Goal: Transaction & Acquisition: Obtain resource

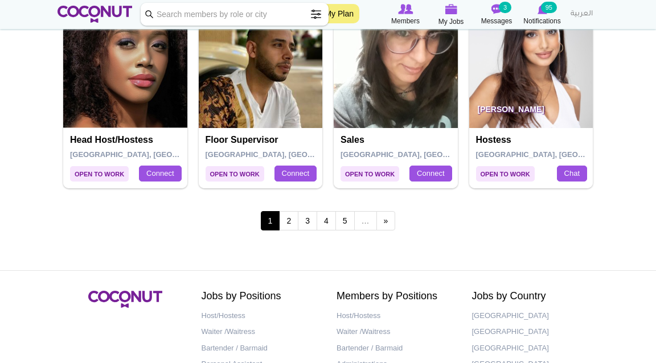
scroll to position [2020, 0]
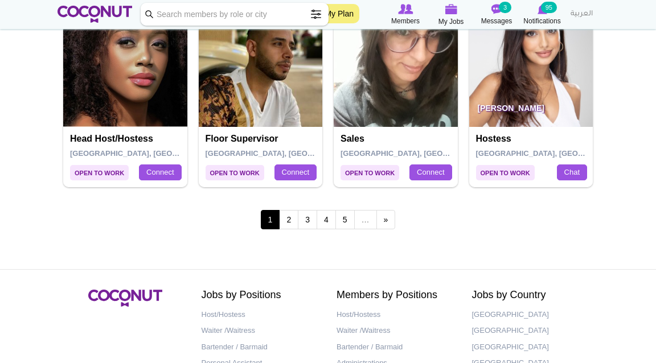
click at [293, 223] on link "2" at bounding box center [288, 219] width 19 height 19
click at [291, 223] on link "2" at bounding box center [288, 219] width 19 height 19
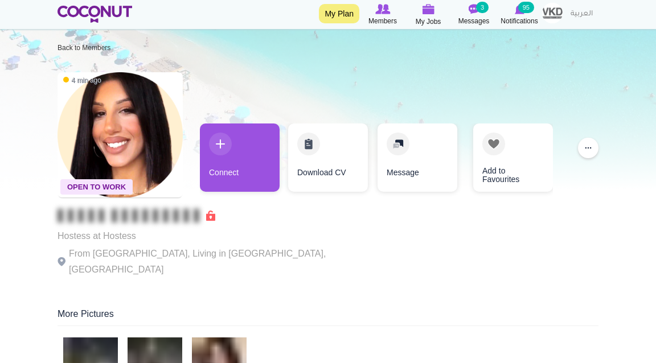
scroll to position [9, 0]
click at [222, 146] on link "Connect" at bounding box center [240, 158] width 80 height 68
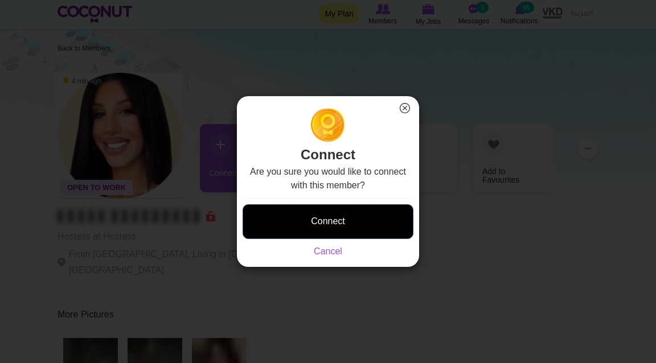
drag, startPoint x: 0, startPoint y: 0, endPoint x: 324, endPoint y: 225, distance: 394.4
click at [324, 225] on button "Connect" at bounding box center [328, 221] width 171 height 35
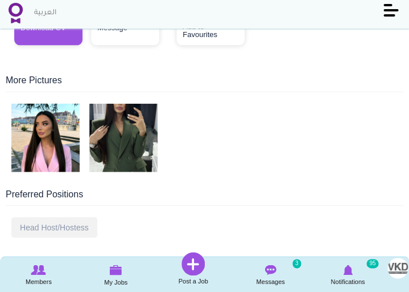
scroll to position [295, 0]
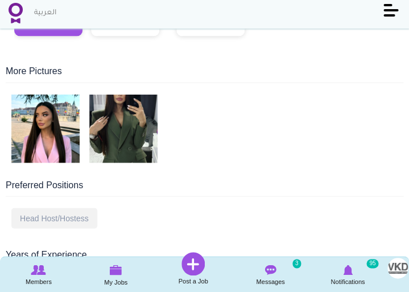
click at [137, 122] on img at bounding box center [123, 128] width 68 height 68
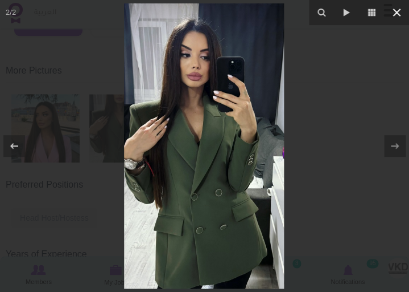
click at [399, 12] on icon at bounding box center [397, 13] width 14 height 14
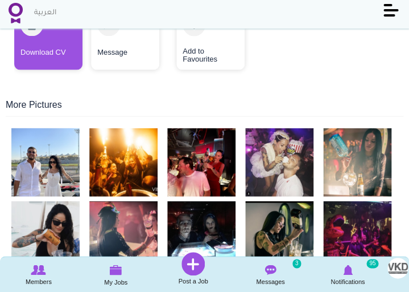
scroll to position [276, 0]
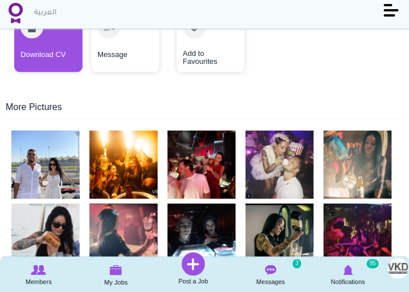
click at [66, 142] on img at bounding box center [45, 164] width 68 height 68
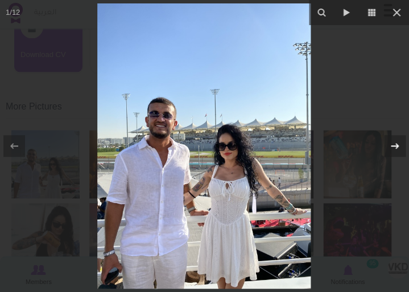
click at [399, 149] on icon at bounding box center [395, 146] width 14 height 14
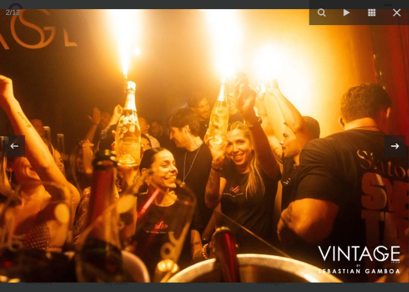
click at [399, 149] on icon at bounding box center [395, 146] width 14 height 14
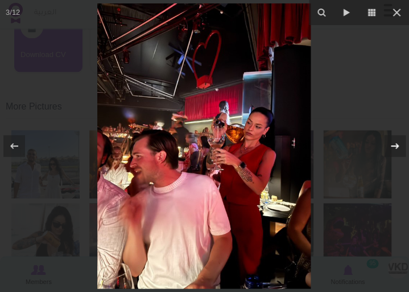
click at [399, 149] on icon at bounding box center [395, 146] width 14 height 14
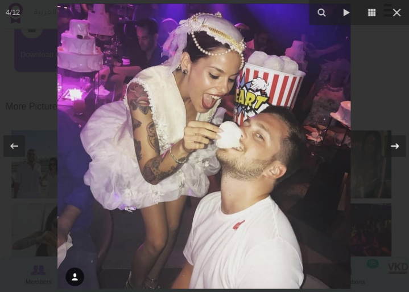
click at [399, 149] on icon at bounding box center [395, 146] width 14 height 14
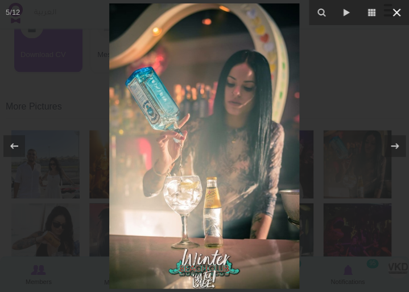
click at [399, 17] on icon at bounding box center [397, 13] width 14 height 14
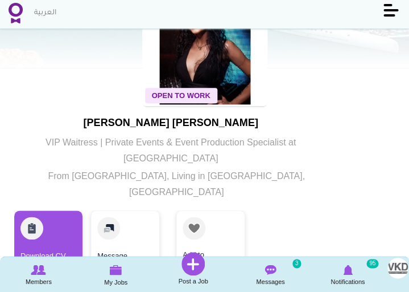
scroll to position [75, 0]
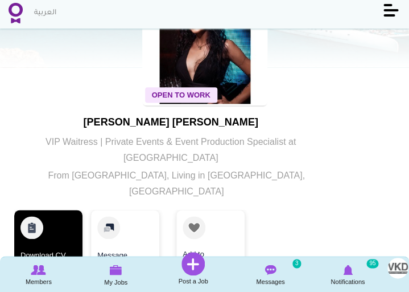
click at [68, 210] on link "Download CV" at bounding box center [48, 241] width 68 height 63
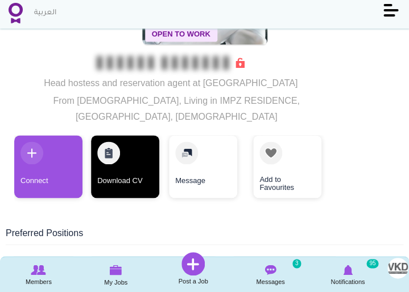
scroll to position [144, 0]
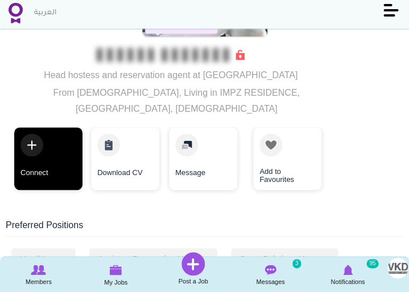
click at [57, 150] on link "Connect" at bounding box center [48, 158] width 68 height 63
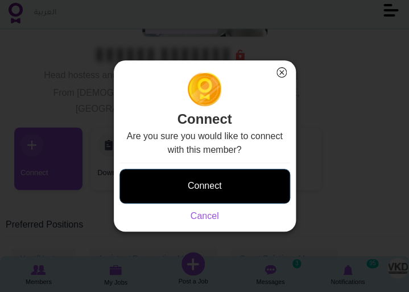
click at [203, 199] on button "Connect" at bounding box center [205, 186] width 171 height 35
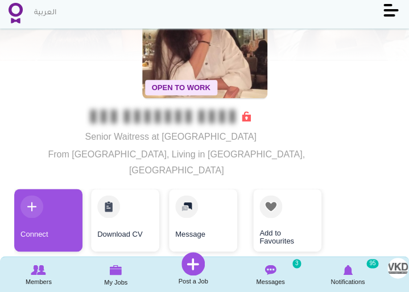
scroll to position [91, 0]
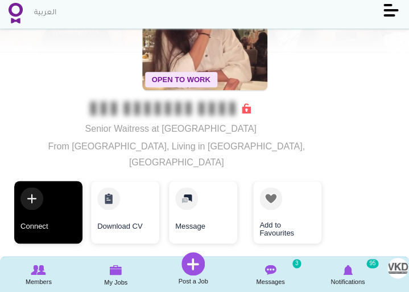
click at [42, 180] on link "Connect" at bounding box center [48, 211] width 68 height 63
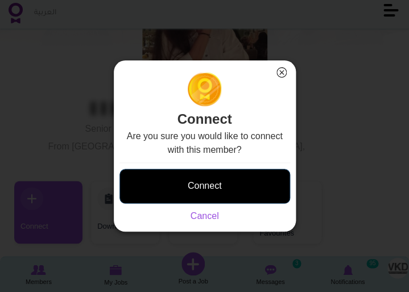
click at [177, 188] on button "Connect" at bounding box center [205, 186] width 171 height 35
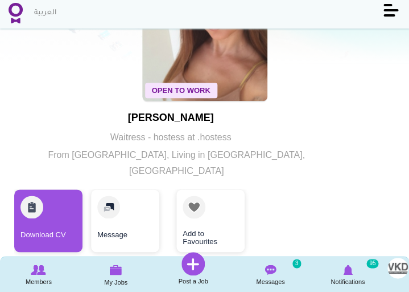
scroll to position [104, 0]
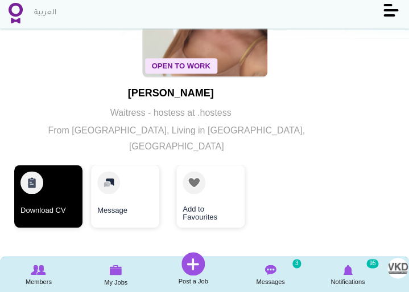
click at [60, 191] on link "Download CV" at bounding box center [48, 196] width 68 height 63
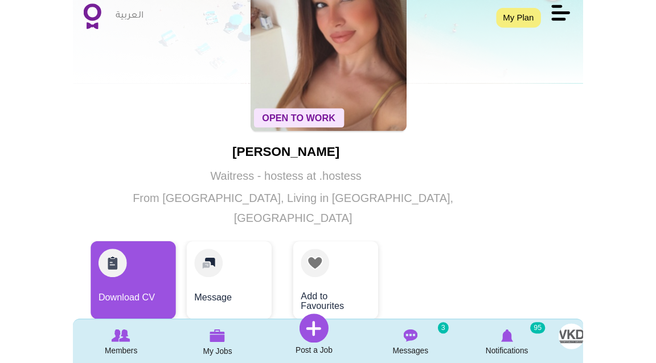
scroll to position [82, 0]
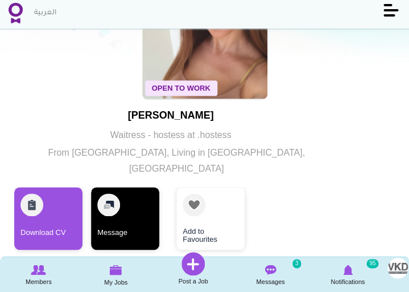
click at [135, 200] on link "Message" at bounding box center [125, 218] width 68 height 63
click at [109, 198] on link "Message" at bounding box center [125, 218] width 68 height 63
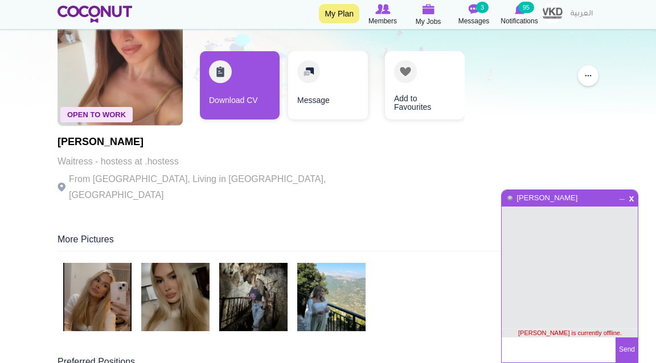
click at [559, 352] on textarea at bounding box center [559, 350] width 114 height 25
paste textarea "Hi Alena, my name is Leonie and I’m the HR Manager for VKD Hospitality in Dubai…"
drag, startPoint x: 540, startPoint y: 354, endPoint x: 528, endPoint y: 293, distance: 62.1
click at [528, 293] on div "x _ Zeljka Jovanovic Zeljka Jovanovic is currently offline. Hi Alena, my name i…" at bounding box center [569, 277] width 137 height 174
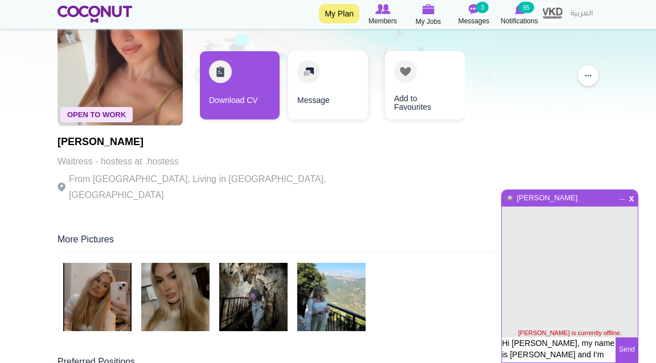
click at [526, 342] on textarea "Hi Alena, my name is Leonie and I’m the HR Manager for VKD Hospitality in Dubai…" at bounding box center [559, 350] width 114 height 25
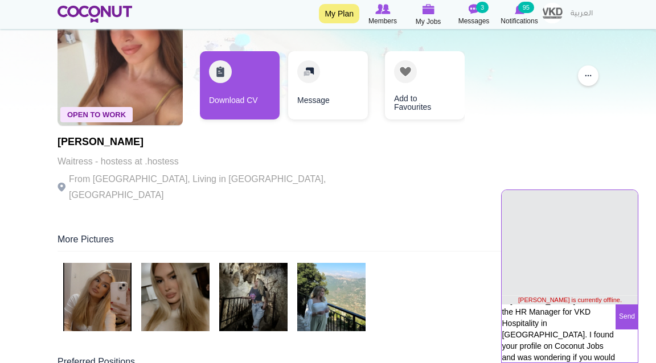
scroll to position [32, 0]
click at [533, 347] on textarea "Hi Zeljka, my name is Leonie and I’m the HR Manager for VKD Hospitality in Duba…" at bounding box center [559, 334] width 114 height 58
type textarea "Hi Zeljka, my name is Leonie and I’m the HR Manager for VKD Hospitality in Duba…"
click at [633, 311] on button "Send" at bounding box center [626, 317] width 22 height 25
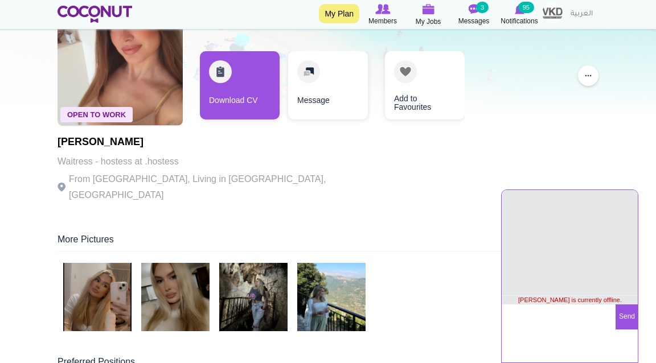
scroll to position [39, 0]
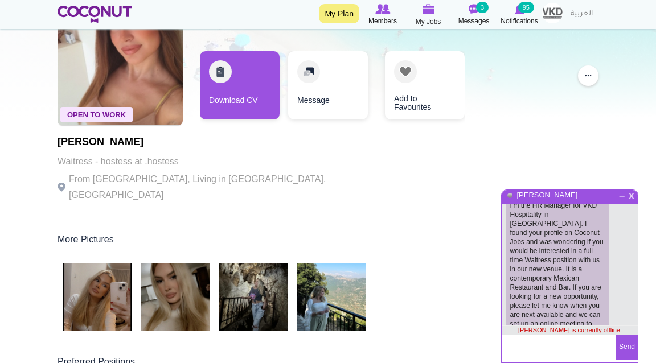
click at [631, 199] on span "x" at bounding box center [632, 194] width 10 height 9
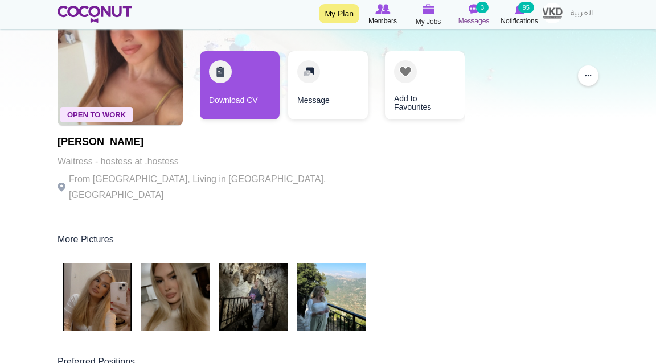
click at [472, 14] on img at bounding box center [473, 9] width 11 height 10
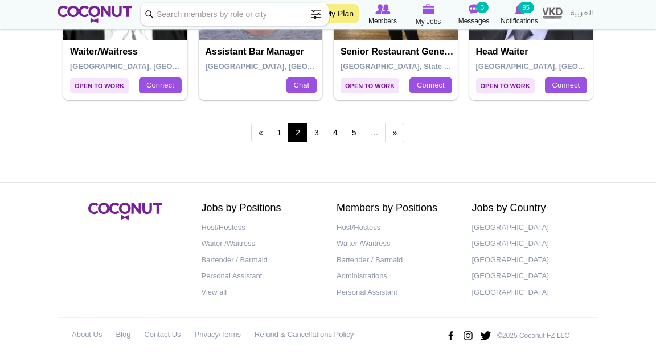
scroll to position [2107, 0]
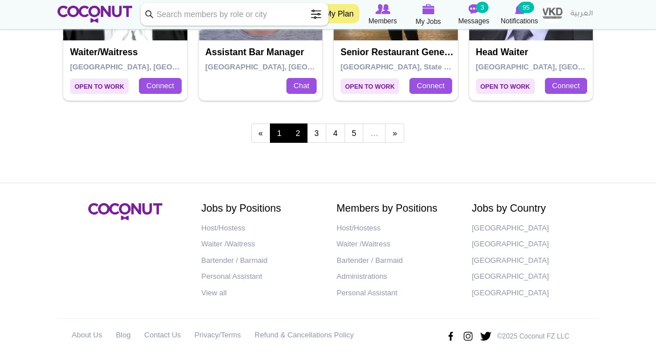
click at [282, 137] on link "1" at bounding box center [279, 133] width 19 height 19
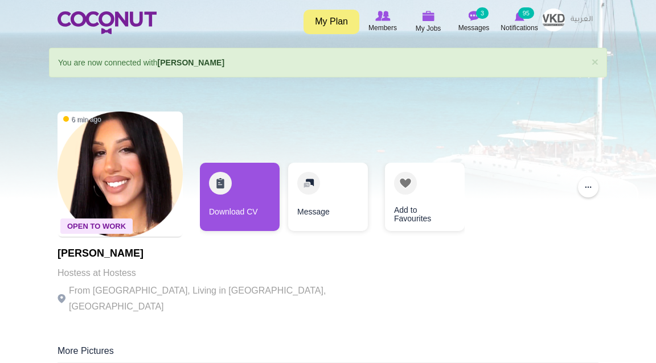
click at [241, 191] on link "Download CV" at bounding box center [240, 197] width 80 height 68
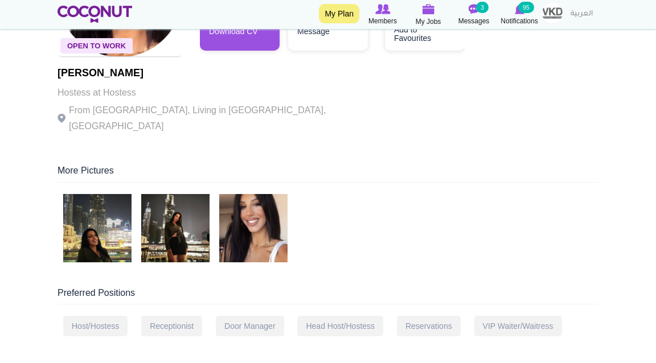
scroll to position [181, 0]
click at [100, 210] on img at bounding box center [97, 228] width 68 height 68
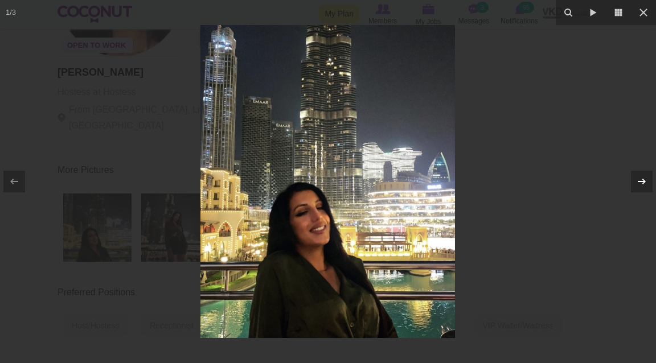
drag, startPoint x: 0, startPoint y: 0, endPoint x: 642, endPoint y: 187, distance: 668.8
click at [642, 187] on icon at bounding box center [642, 182] width 14 height 14
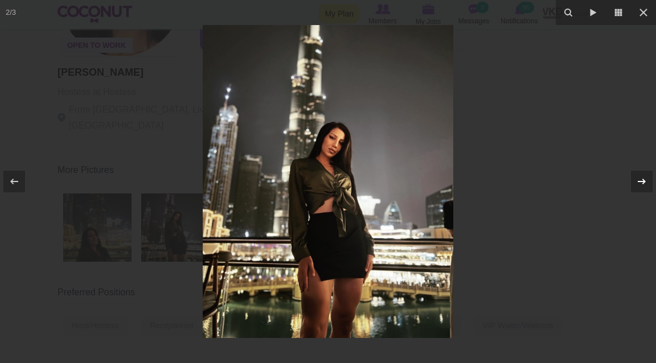
click at [642, 187] on icon at bounding box center [642, 182] width 14 height 14
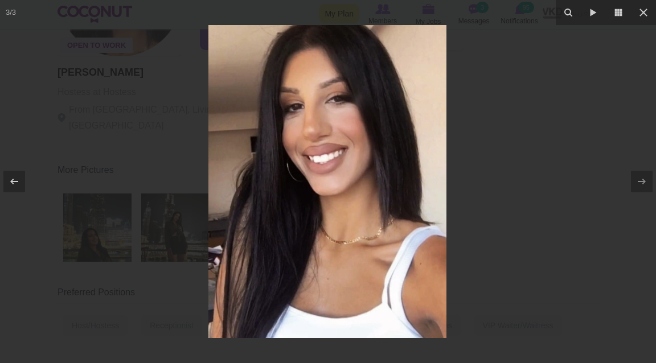
drag, startPoint x: 642, startPoint y: 187, endPoint x: 610, endPoint y: 188, distance: 31.9
click at [610, 188] on div at bounding box center [328, 181] width 656 height 363
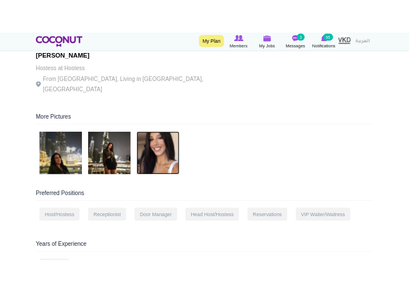
scroll to position [217, 0]
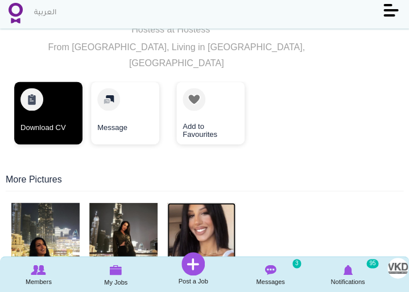
click at [47, 108] on link "Download CV" at bounding box center [48, 112] width 68 height 63
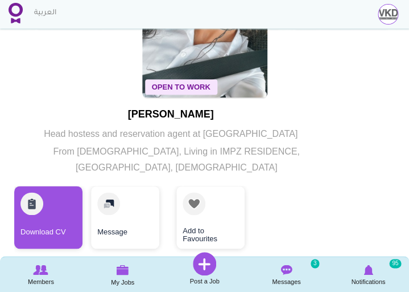
scroll to position [137, 0]
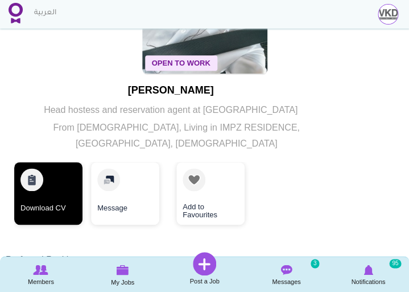
click at [60, 173] on link "Download CV" at bounding box center [48, 193] width 68 height 63
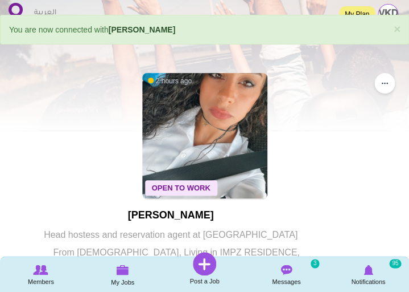
scroll to position [13, 0]
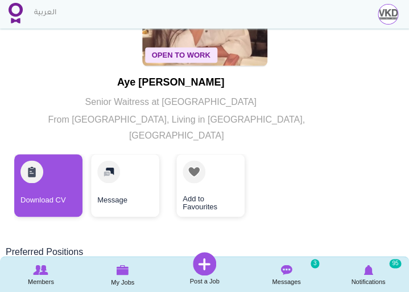
scroll to position [147, 0]
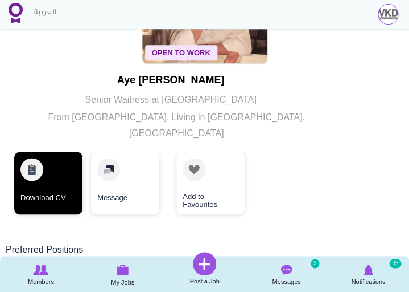
click at [71, 187] on link "Download CV" at bounding box center [48, 182] width 68 height 63
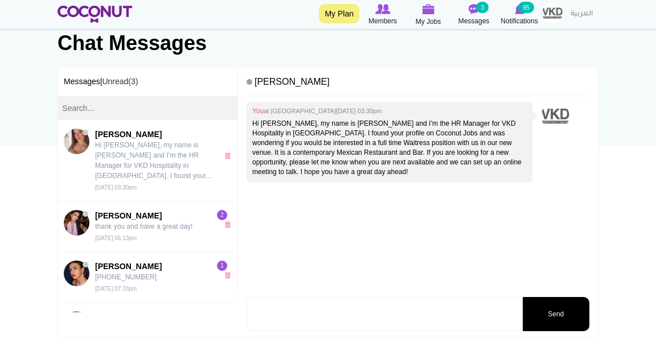
scroll to position [83, 0]
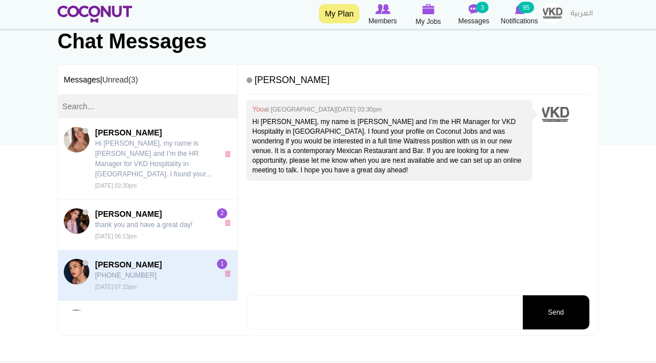
click at [132, 259] on span "Polina Amanova" at bounding box center [153, 264] width 117 height 11
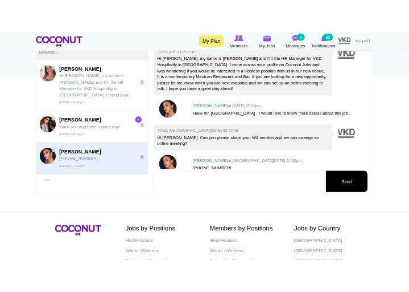
scroll to position [5, 0]
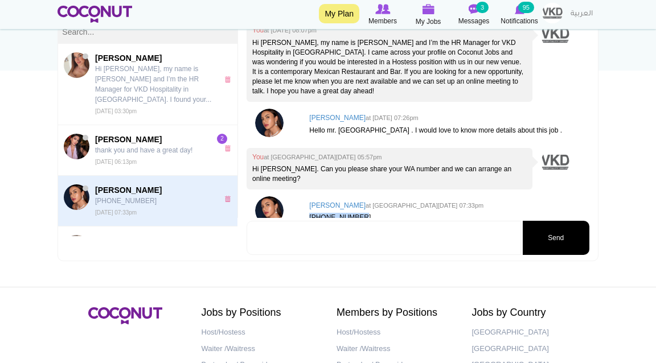
drag, startPoint x: 363, startPoint y: 214, endPoint x: 305, endPoint y: 216, distance: 58.1
click at [305, 216] on div "Polina Amanova at Tue, Sep 09th, 2025 07:33pm +998909983997" at bounding box center [446, 212] width 286 height 32
copy p "+998909983997"
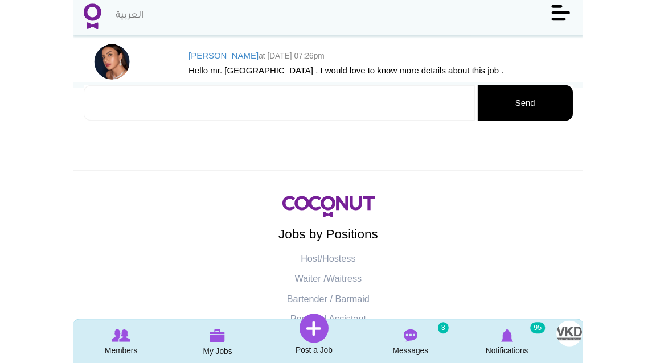
scroll to position [19, 0]
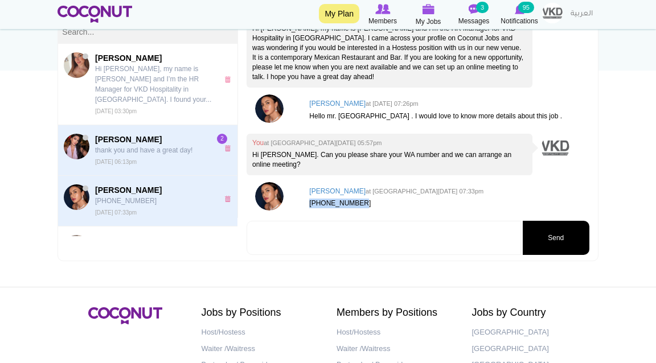
click at [121, 159] on small "[DATE] 06:13pm" at bounding box center [116, 162] width 42 height 6
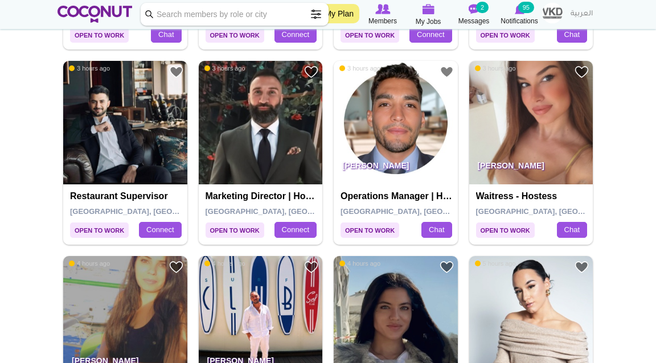
scroll to position [1569, 0]
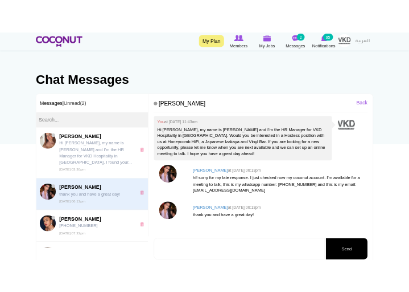
scroll to position [54, 0]
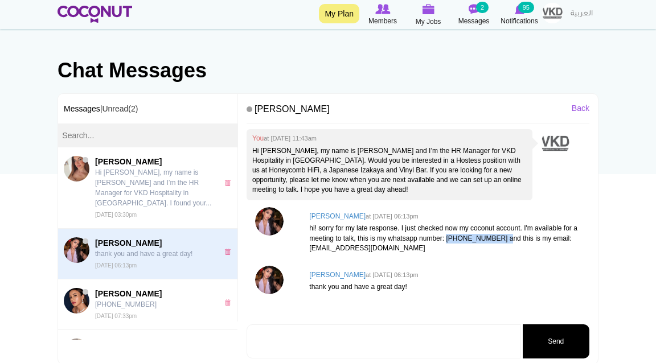
drag, startPoint x: 514, startPoint y: 236, endPoint x: 456, endPoint y: 235, distance: 58.1
click at [456, 235] on p "hi! sorry for my late response. I just checked now my coconut account. I'm avai…" at bounding box center [446, 238] width 274 height 29
copy p "[PHONE_NUMBER]"
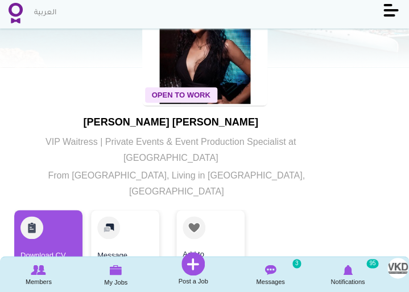
scroll to position [76, 0]
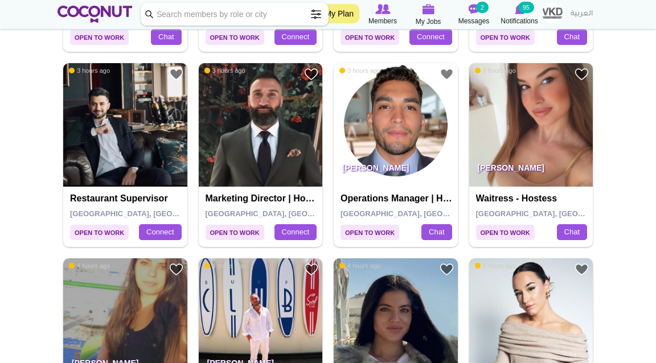
click at [409, 157] on p "[PERSON_NAME]" at bounding box center [531, 171] width 124 height 32
click at [409, 162] on p "[PERSON_NAME]" at bounding box center [531, 171] width 124 height 32
click at [409, 136] on img at bounding box center [531, 125] width 124 height 124
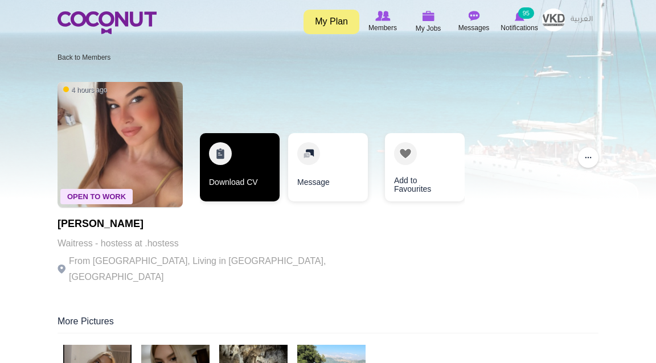
click at [252, 173] on link "Download CV" at bounding box center [240, 167] width 80 height 68
